Goal: Task Accomplishment & Management: Manage account settings

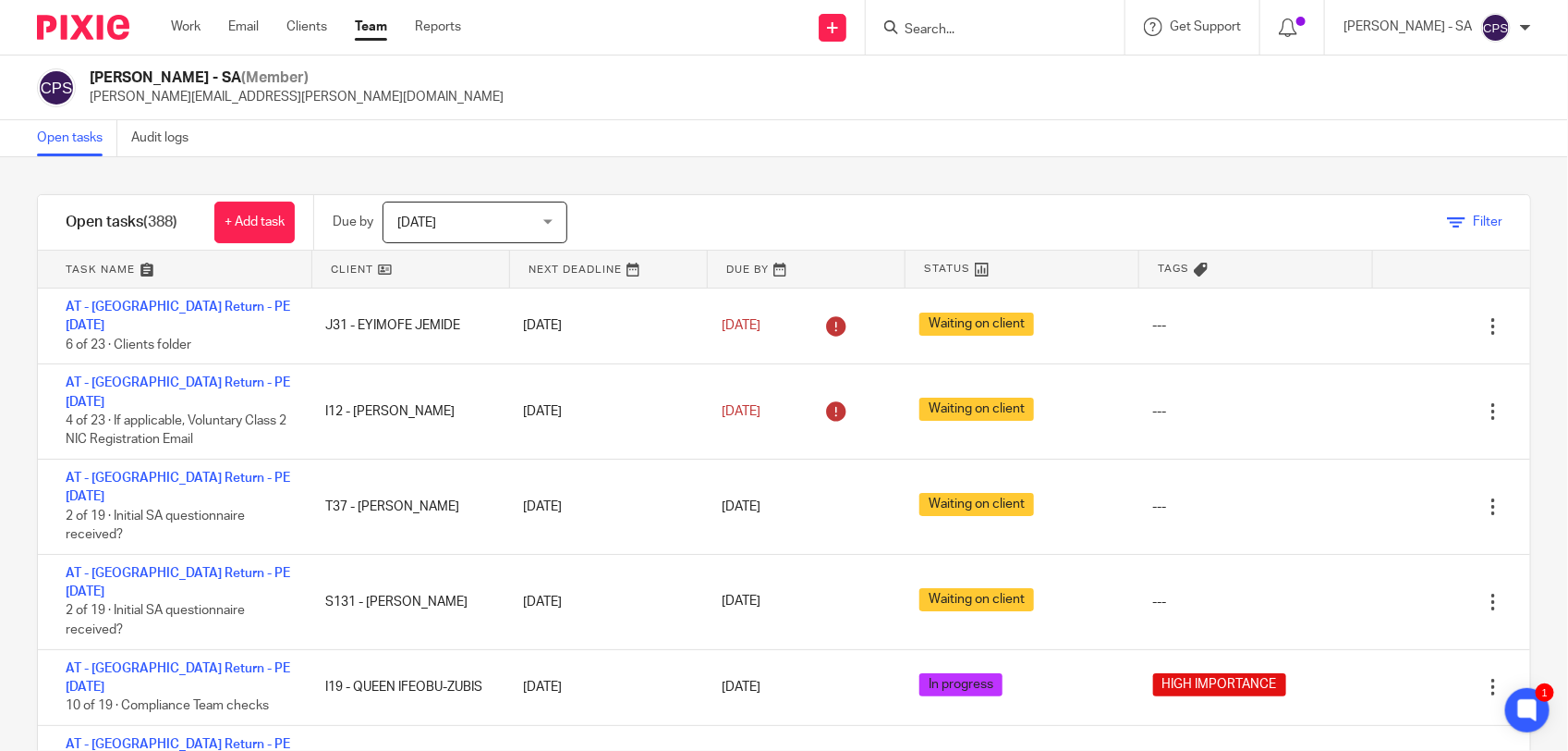
click at [1447, 225] on icon at bounding box center [1456, 223] width 19 height 19
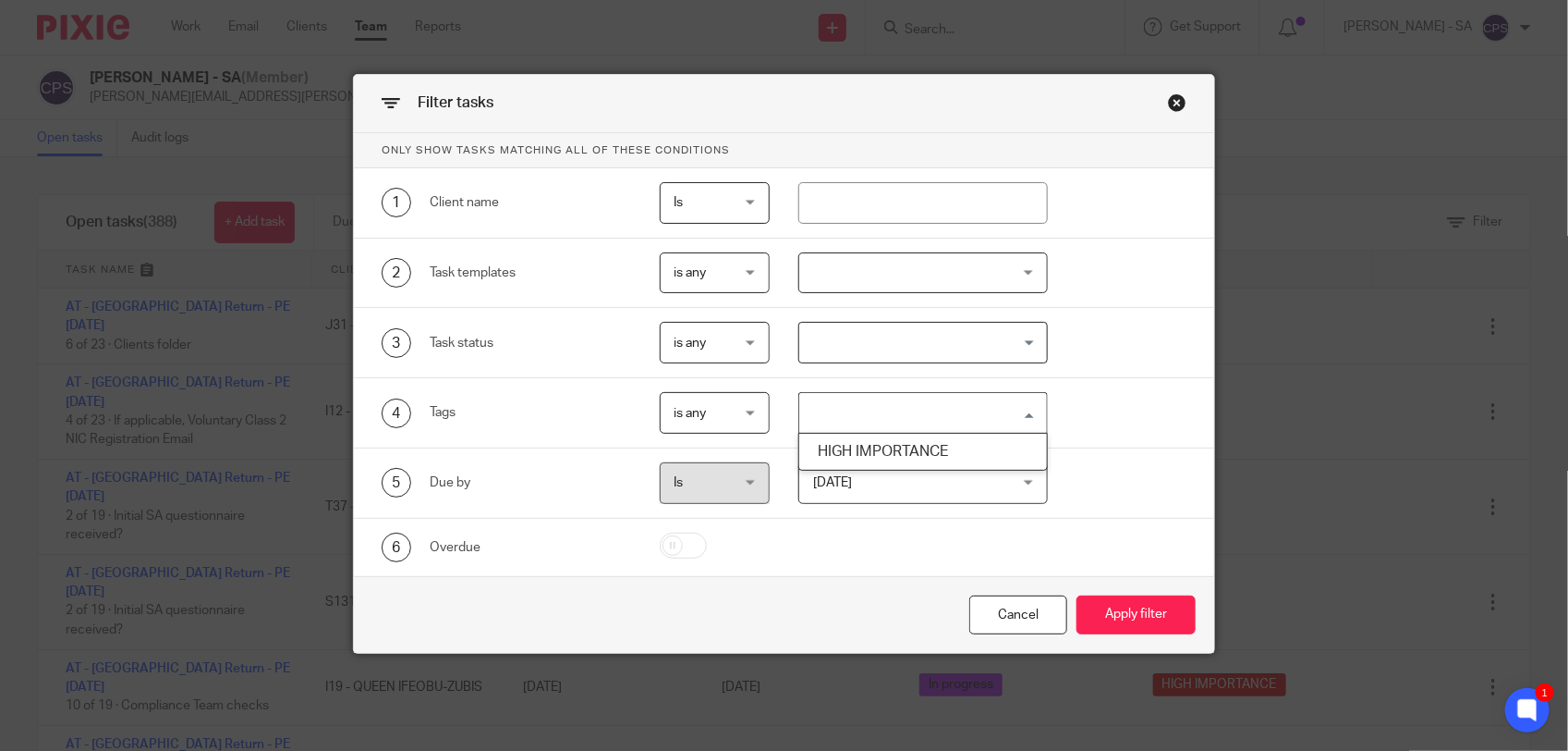
click at [917, 404] on input "Search for option" at bounding box center [918, 412] width 235 height 33
click at [894, 448] on li "HIGH IMPORTANCE" at bounding box center [923, 451] width 247 height 27
click at [1107, 613] on button "Apply filter" at bounding box center [1136, 615] width 119 height 39
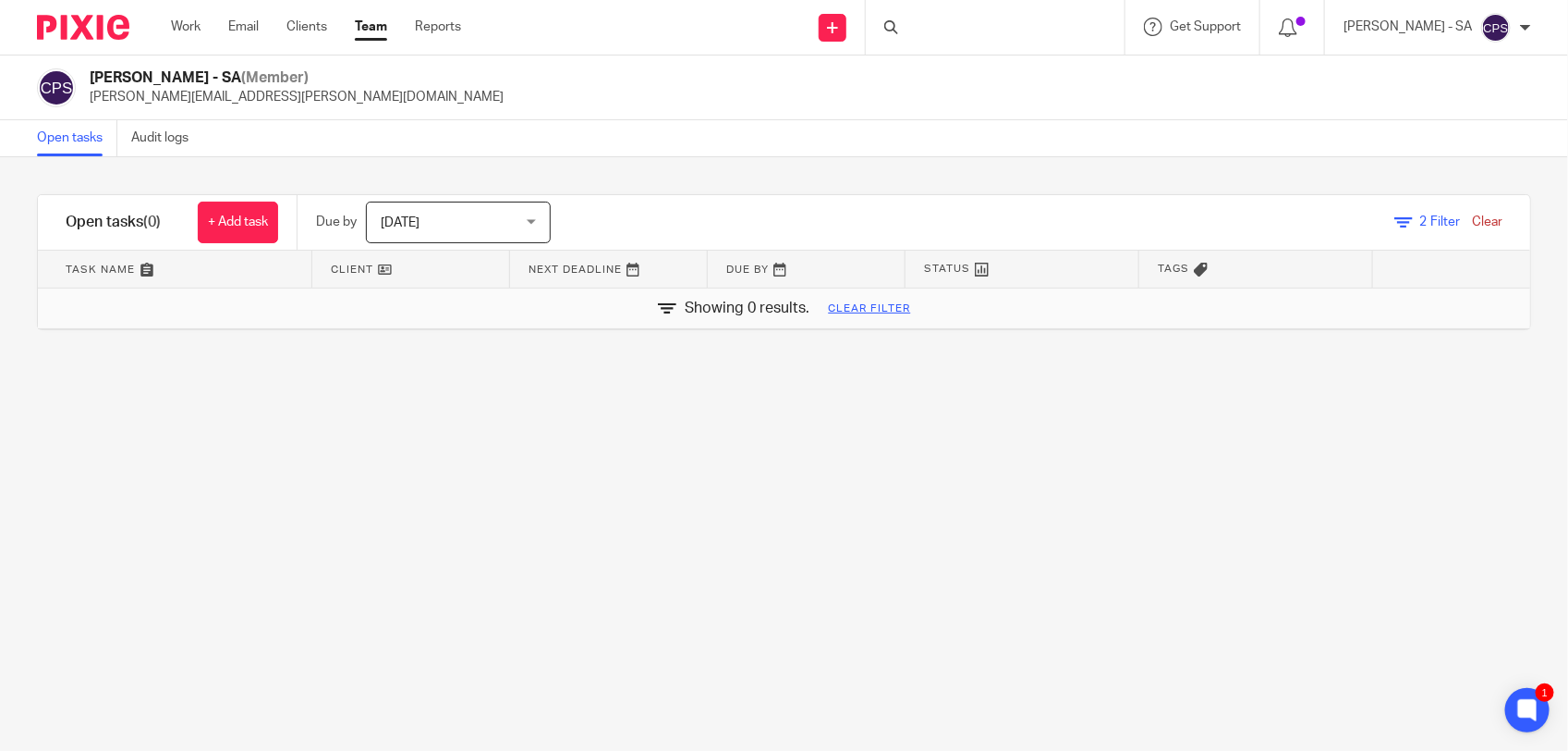
click at [1472, 219] on link "Clear" at bounding box center [1487, 222] width 31 height 13
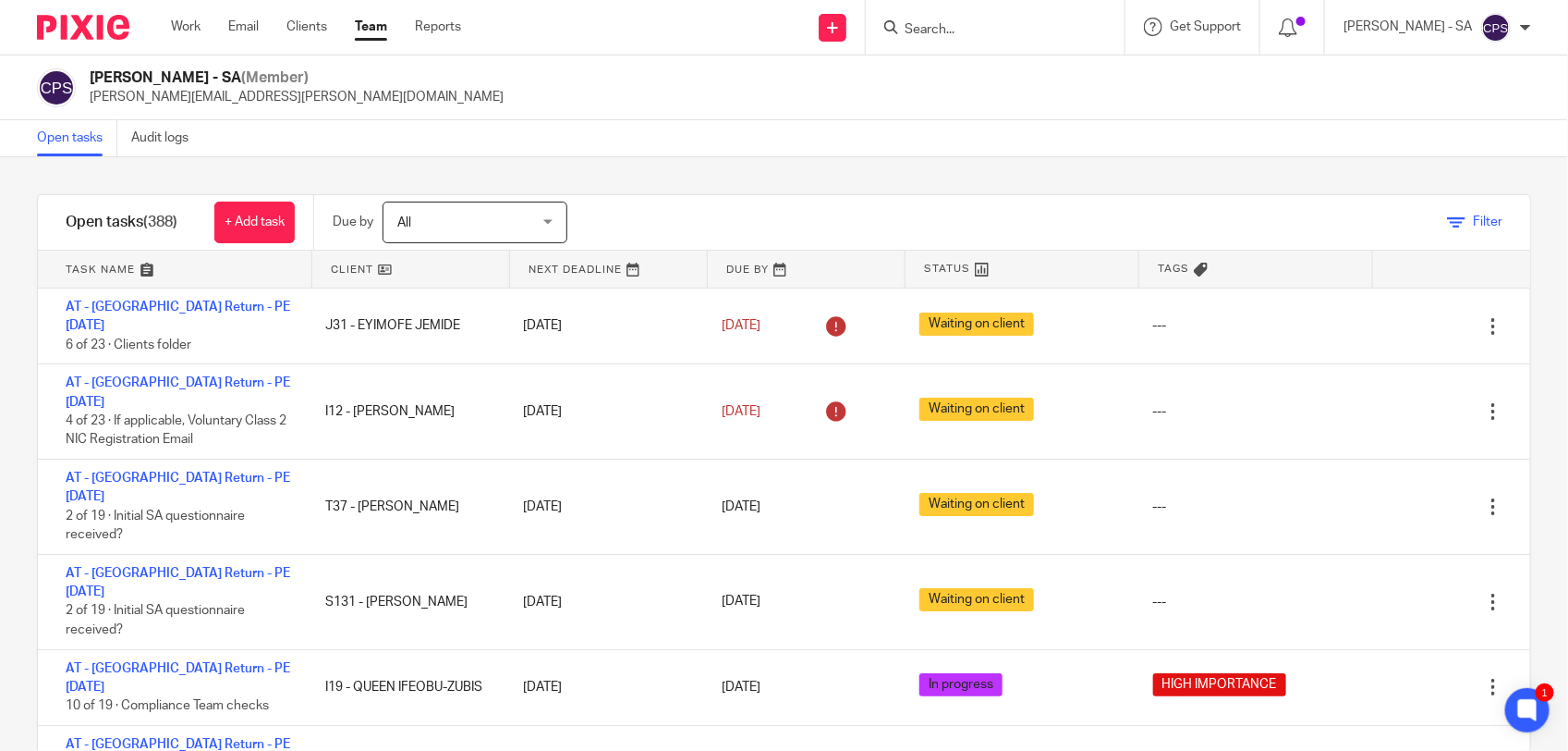
click at [1447, 224] on icon at bounding box center [1456, 223] width 19 height 19
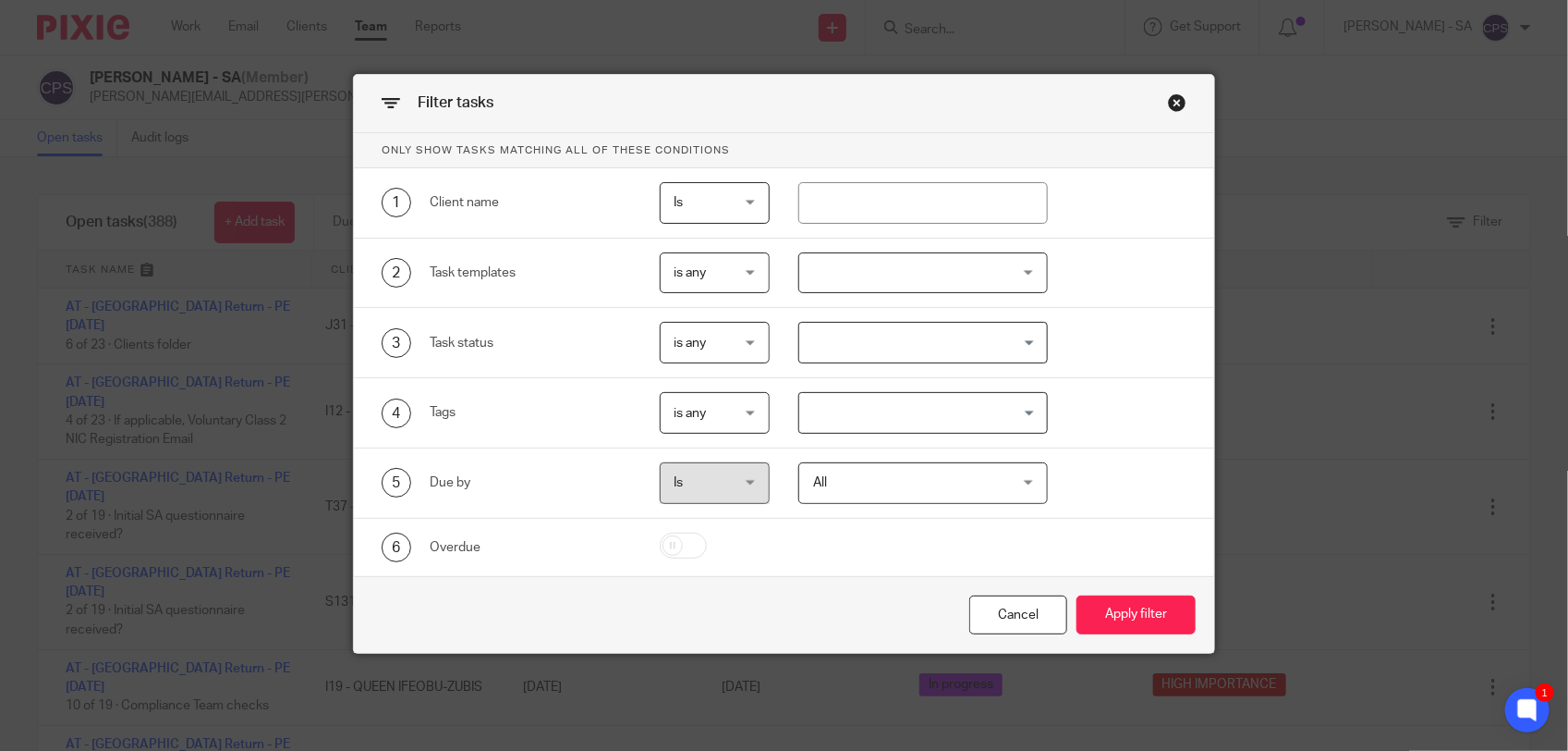
click at [880, 410] on input "Search for option" at bounding box center [918, 412] width 235 height 33
click at [880, 446] on li "HIGH IMPORTANCE" at bounding box center [923, 451] width 247 height 27
click at [1135, 616] on button "Apply filter" at bounding box center [1136, 615] width 119 height 39
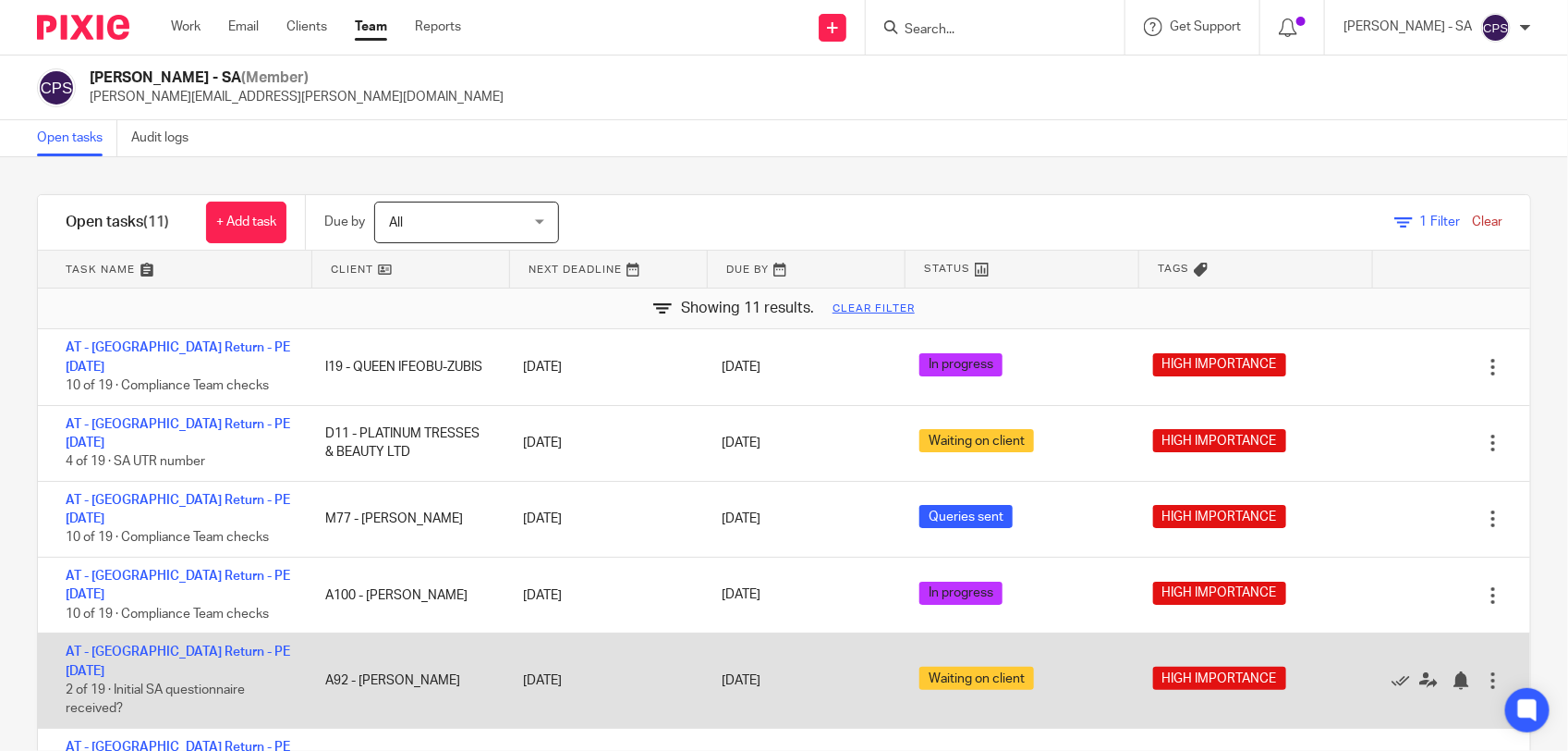
scroll to position [251, 0]
